Goal: Task Accomplishment & Management: Use online tool/utility

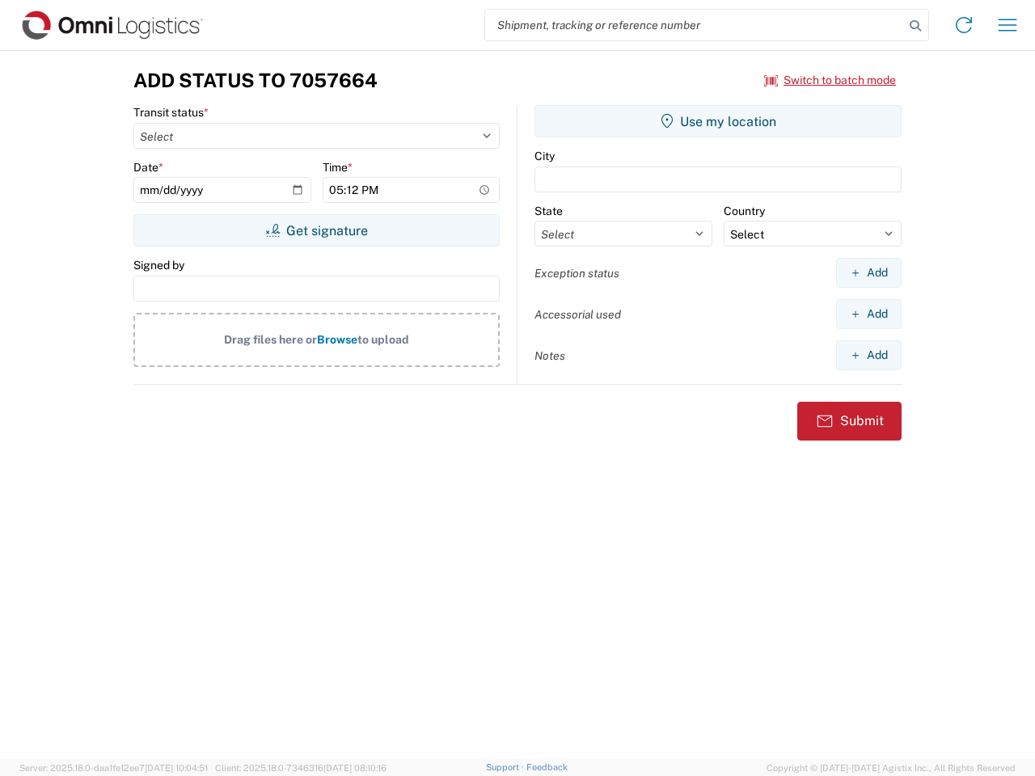
click at [695, 25] on input "search" at bounding box center [694, 25] width 419 height 31
click at [916, 26] on icon at bounding box center [915, 26] width 23 height 23
click at [964, 25] on icon at bounding box center [964, 25] width 26 height 26
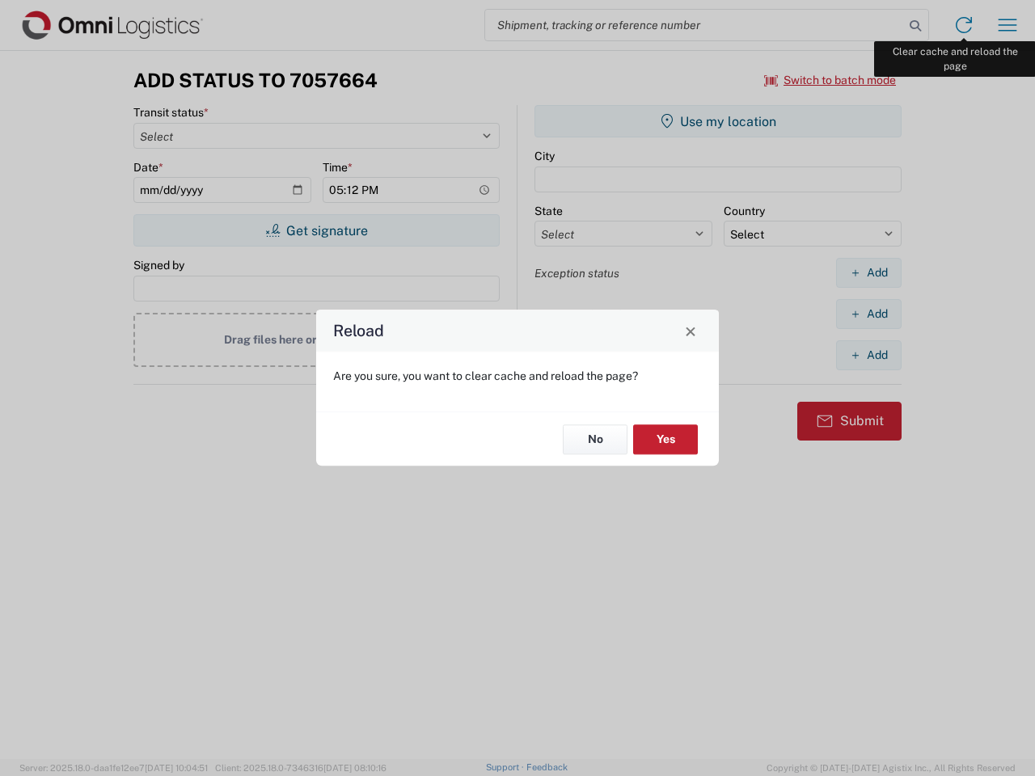
click at [1008, 25] on div "Reload Are you sure, you want to clear cache and reload the page? No Yes" at bounding box center [517, 388] width 1035 height 776
click at [831, 80] on div "Reload Are you sure, you want to clear cache and reload the page? No Yes" at bounding box center [517, 388] width 1035 height 776
click at [316, 231] on div "Reload Are you sure, you want to clear cache and reload the page? No Yes" at bounding box center [517, 388] width 1035 height 776
click at [718, 121] on div "Reload Are you sure, you want to clear cache and reload the page? No Yes" at bounding box center [517, 388] width 1035 height 776
click at [869, 273] on div "Reload Are you sure, you want to clear cache and reload the page? No Yes" at bounding box center [517, 388] width 1035 height 776
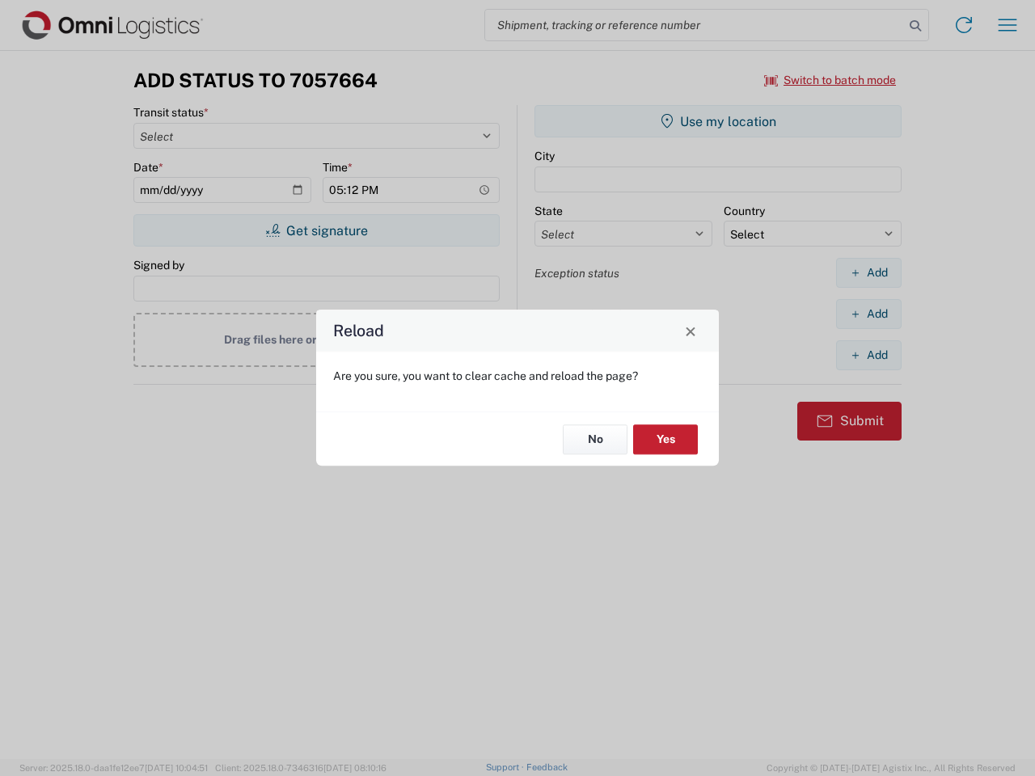
click at [869, 314] on div "Reload Are you sure, you want to clear cache and reload the page? No Yes" at bounding box center [517, 388] width 1035 height 776
click at [869, 355] on div "Reload Are you sure, you want to clear cache and reload the page? No Yes" at bounding box center [517, 388] width 1035 height 776
